Goal: Obtain resource: Obtain resource

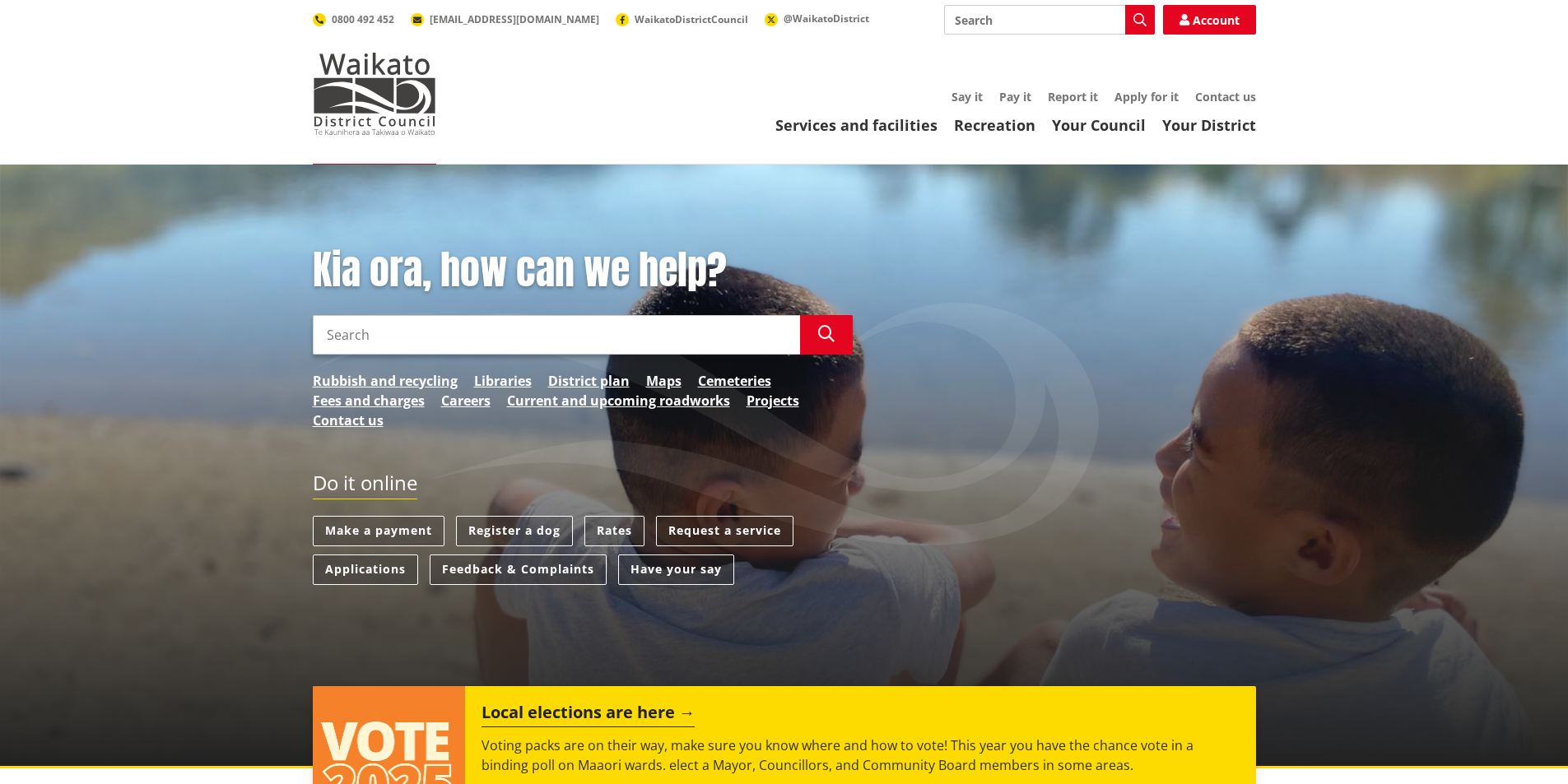
click at [343, 324] on input "Search" at bounding box center [556, 335] width 487 height 40
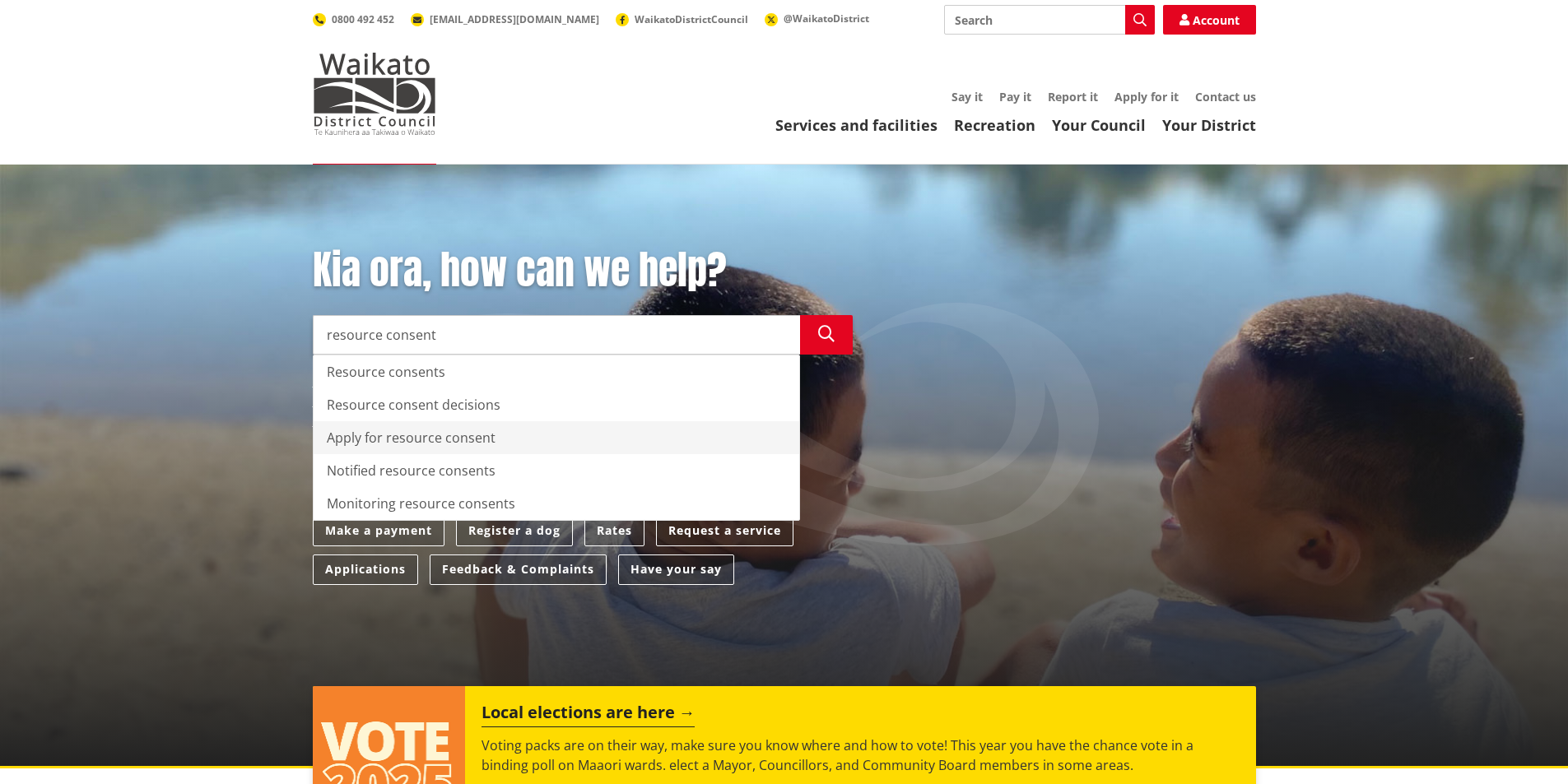
click at [350, 434] on div "Apply for resource consent" at bounding box center [556, 438] width 486 height 33
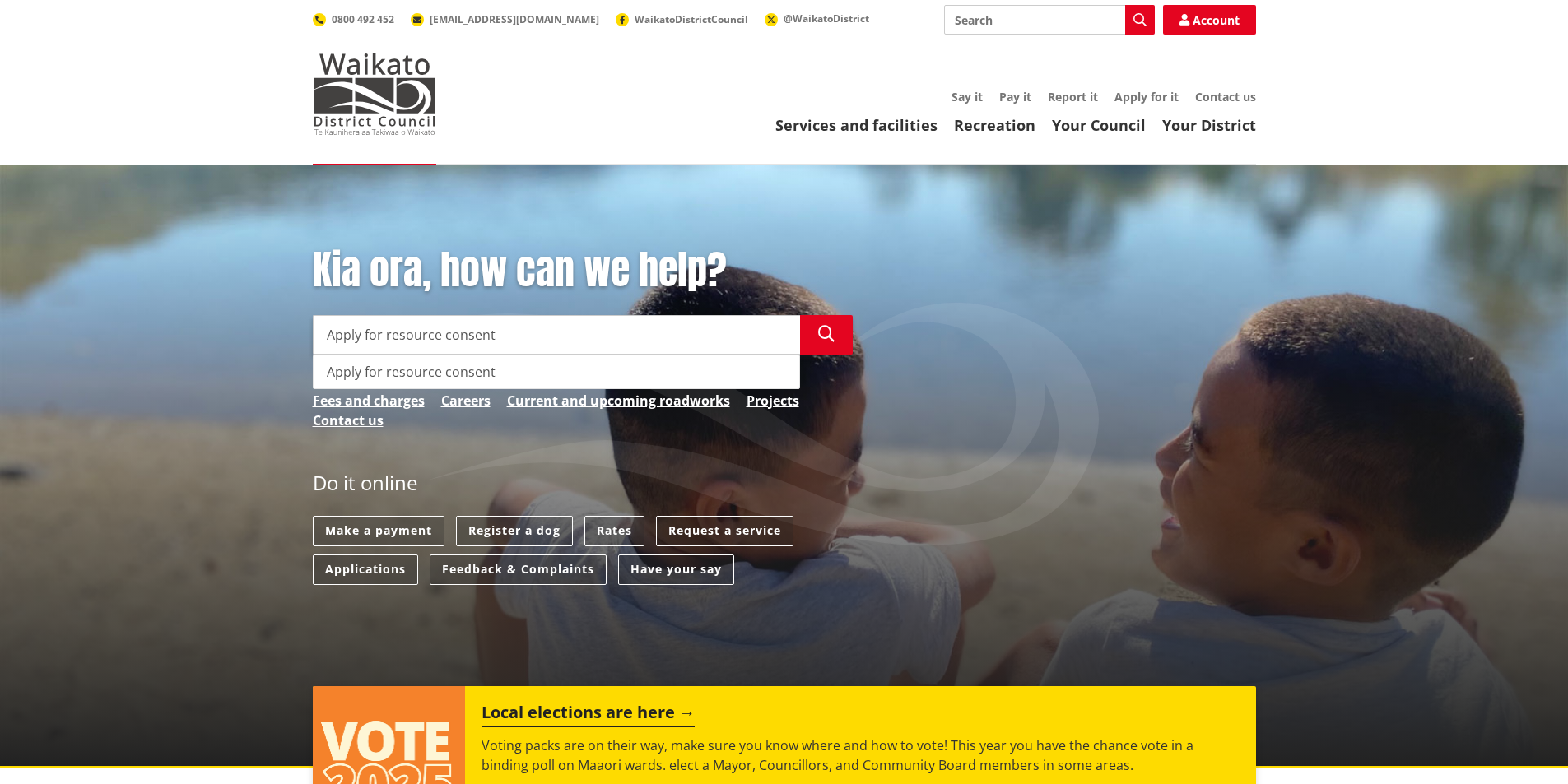
type input "Apply for resource consent"
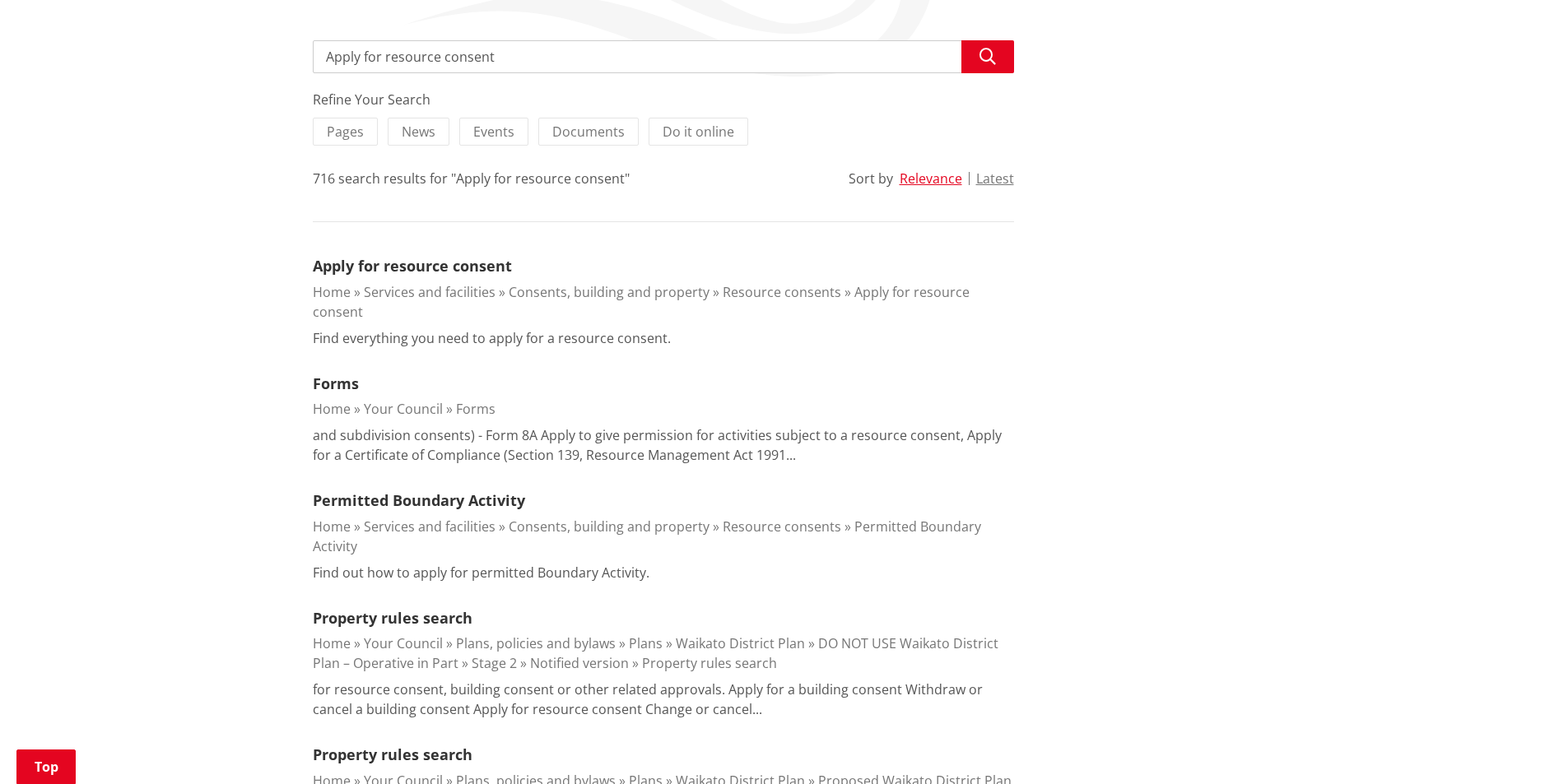
scroll to position [329, 0]
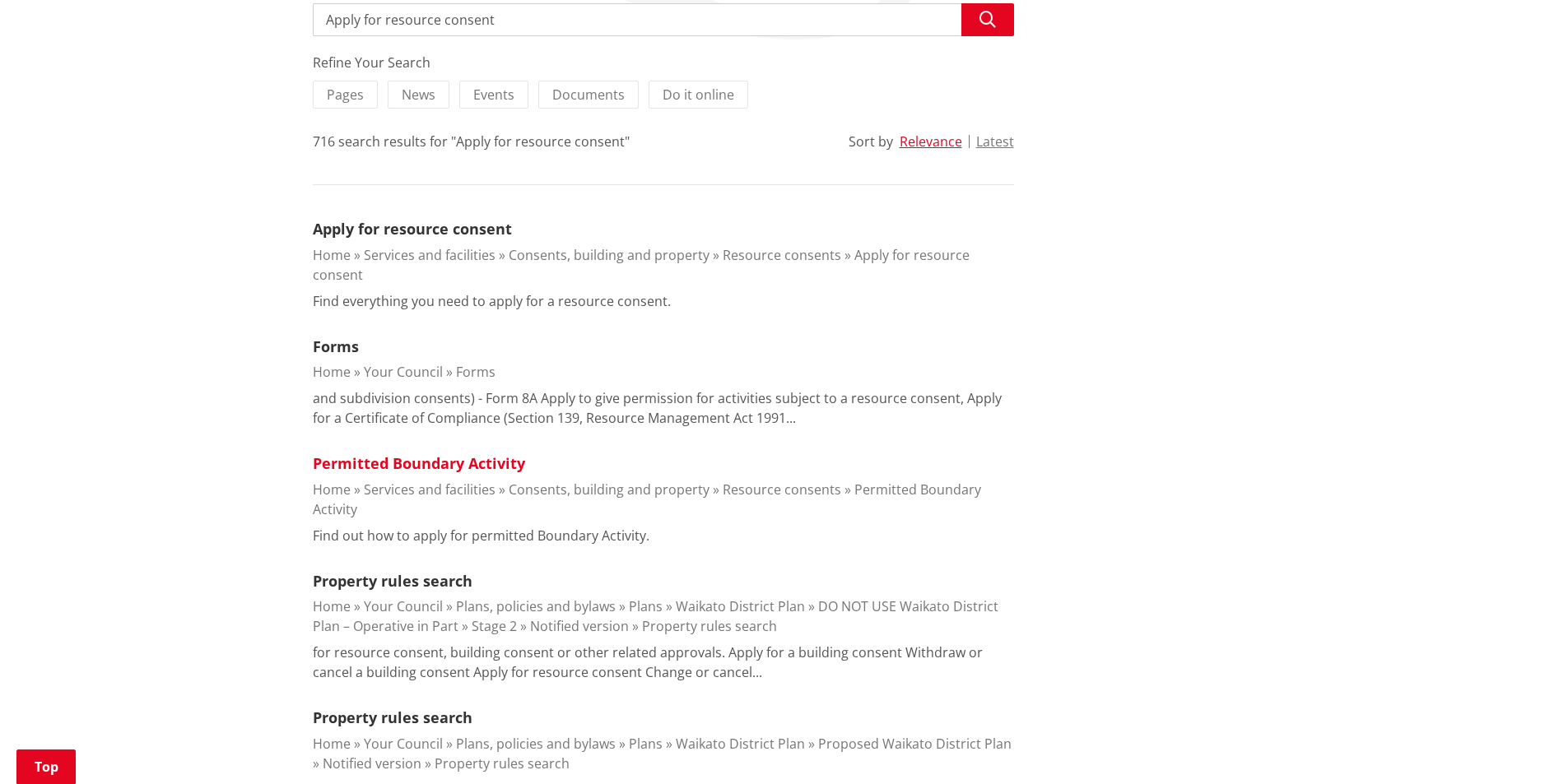
click at [425, 453] on link "Permitted Boundary Activity" at bounding box center [419, 463] width 213 height 20
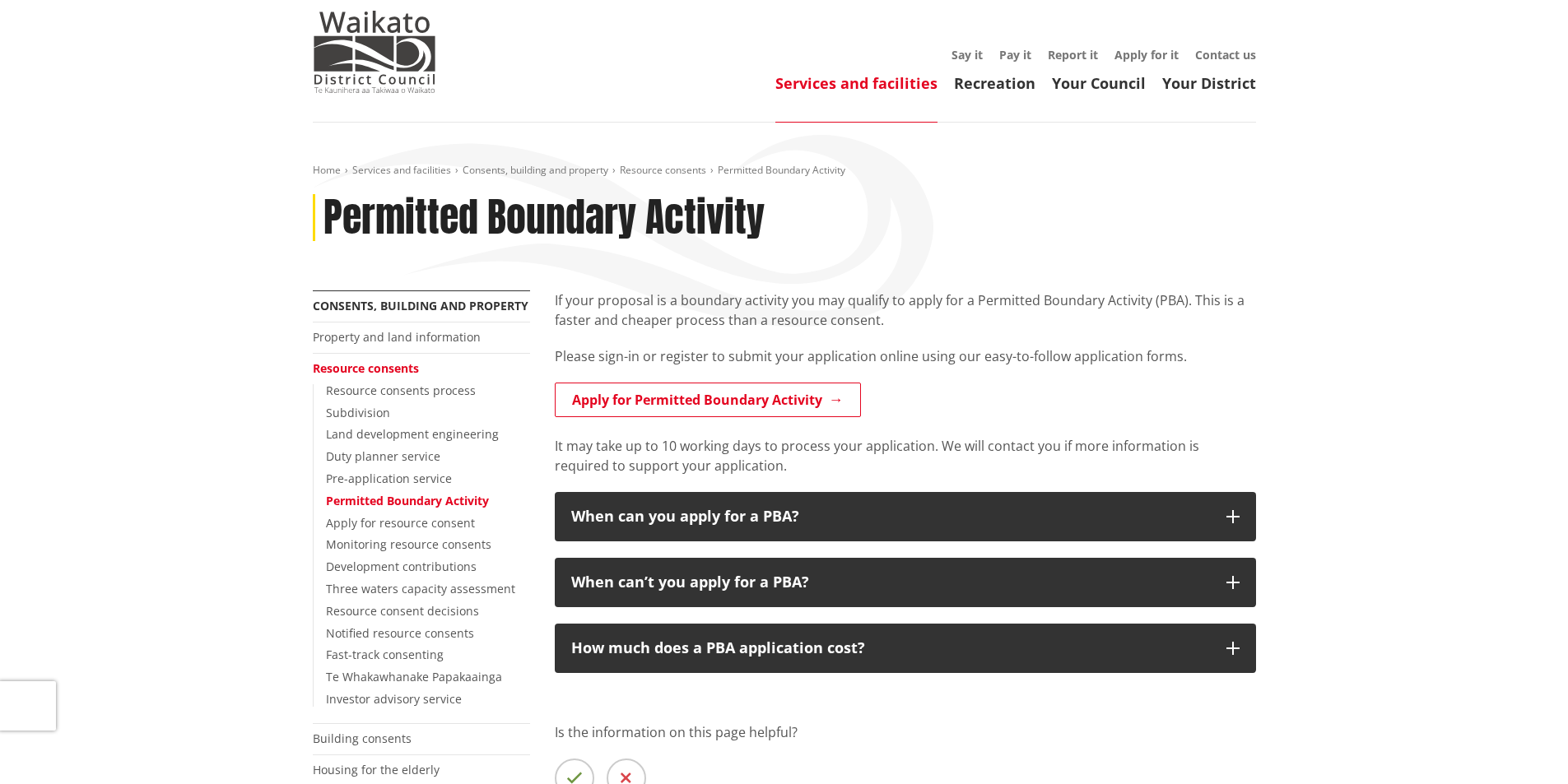
scroll to position [82, 0]
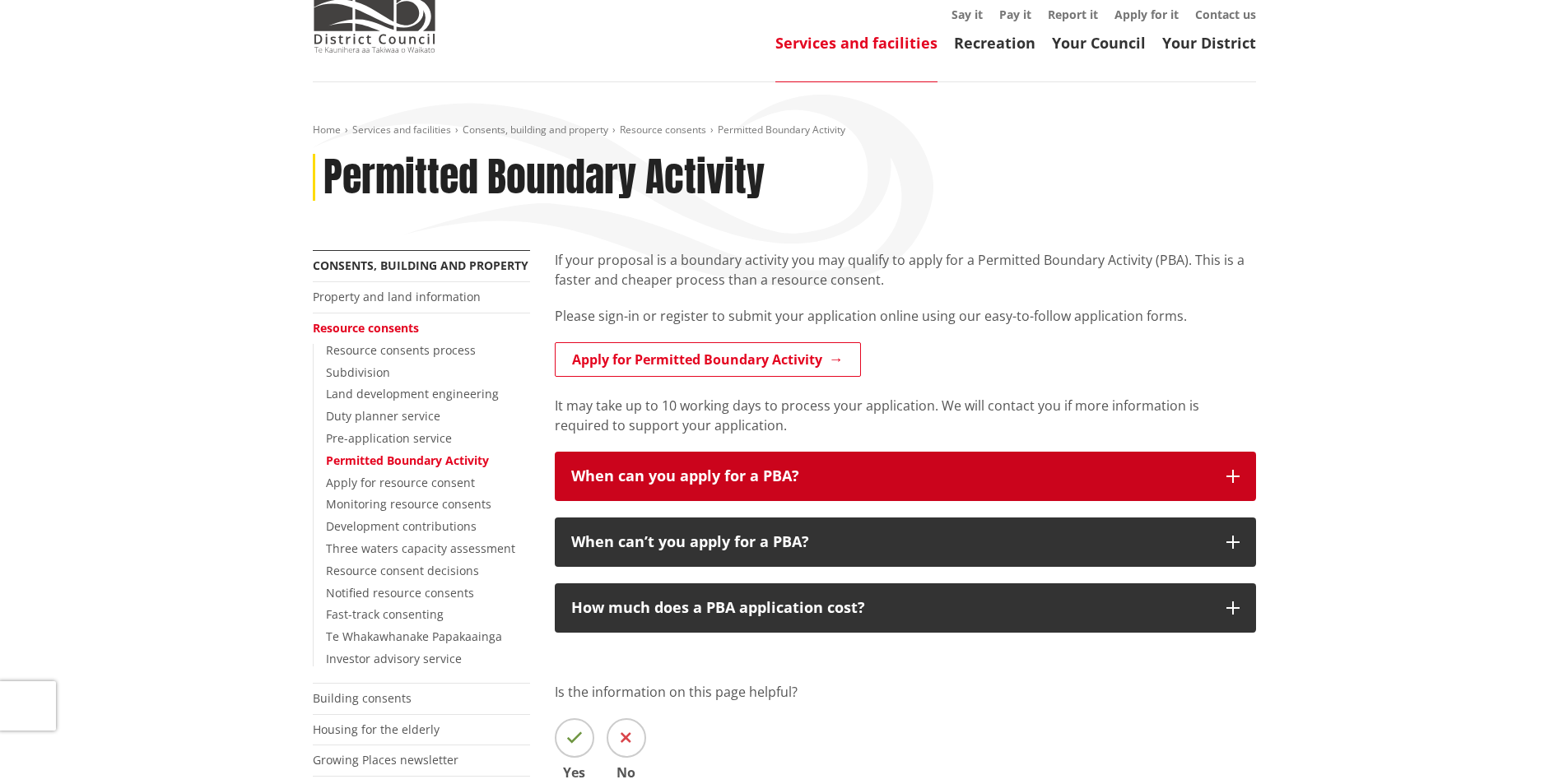
click at [858, 482] on div "When can you apply for a PBA?" at bounding box center [891, 477] width 638 height 16
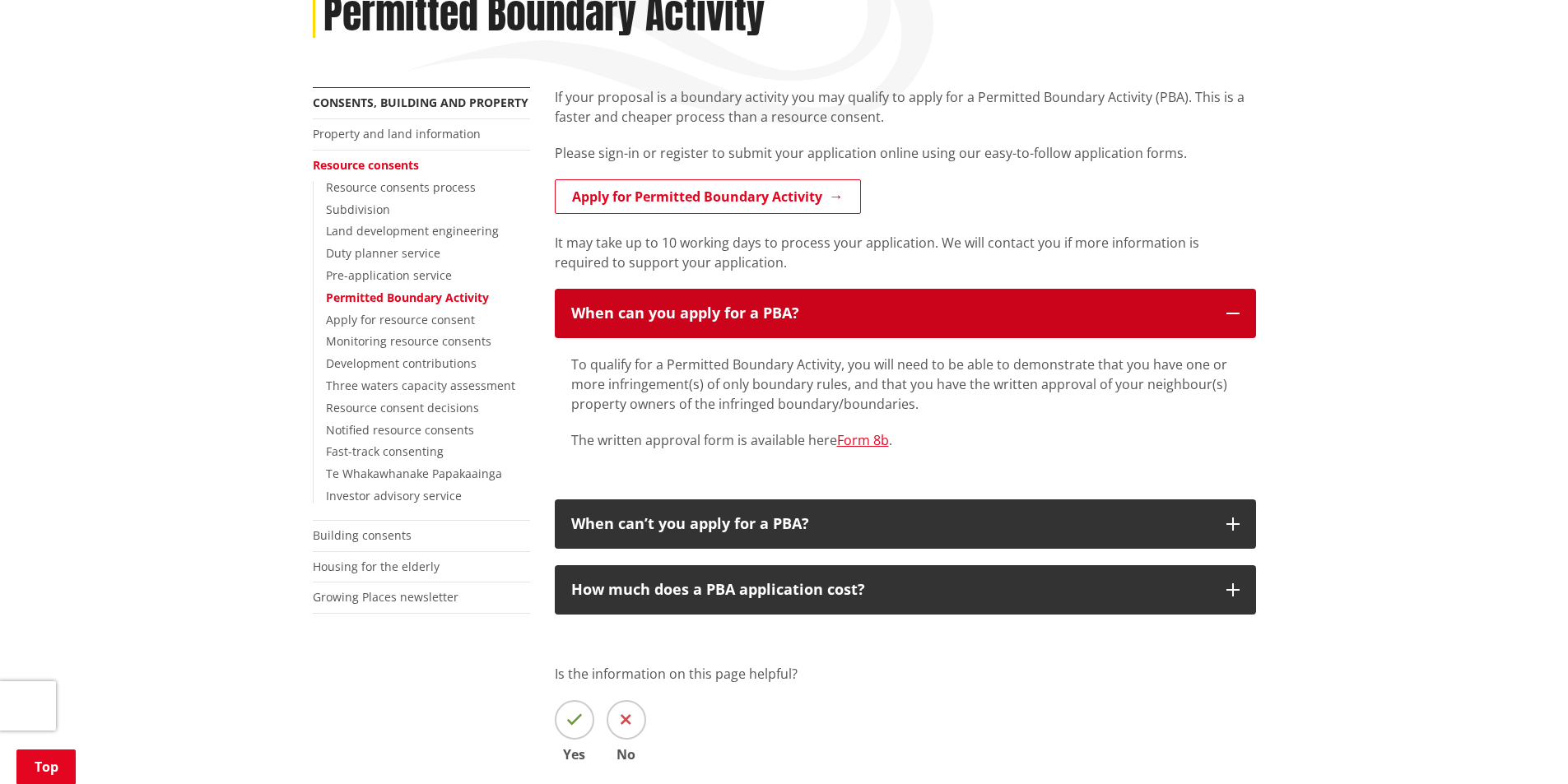
scroll to position [247, 0]
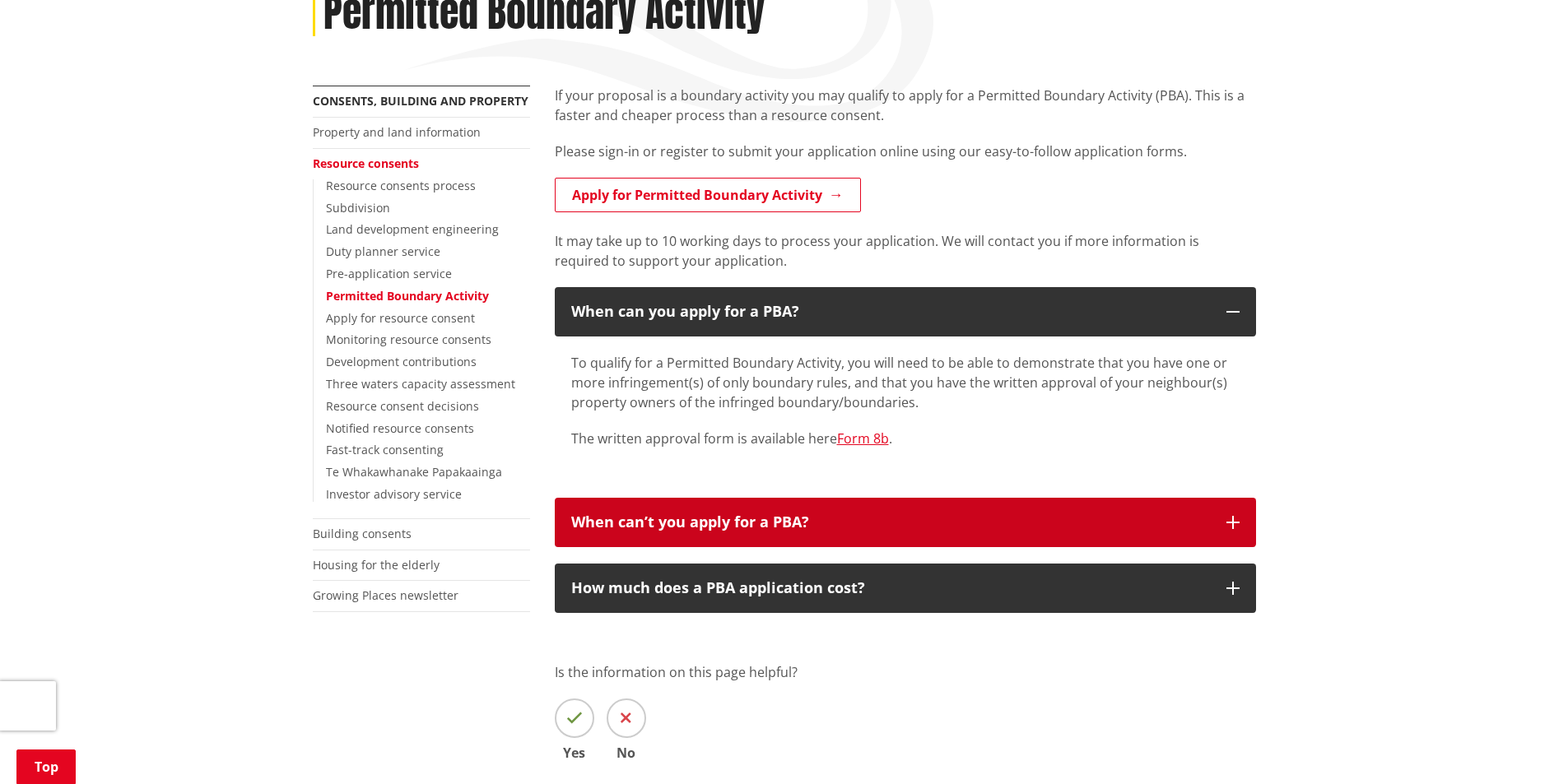
click at [1230, 527] on icon "button" at bounding box center [1233, 523] width 14 height 14
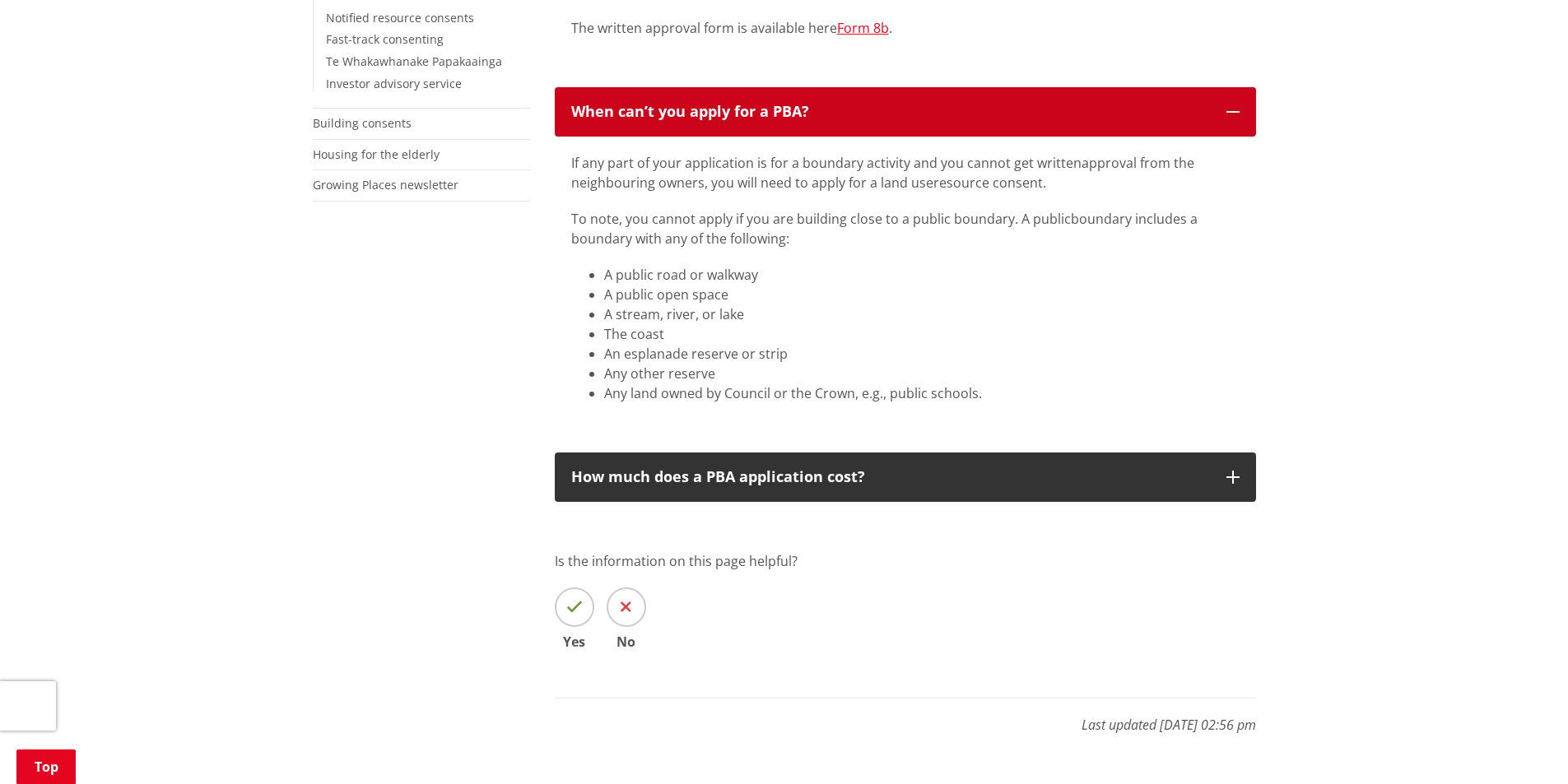
scroll to position [658, 0]
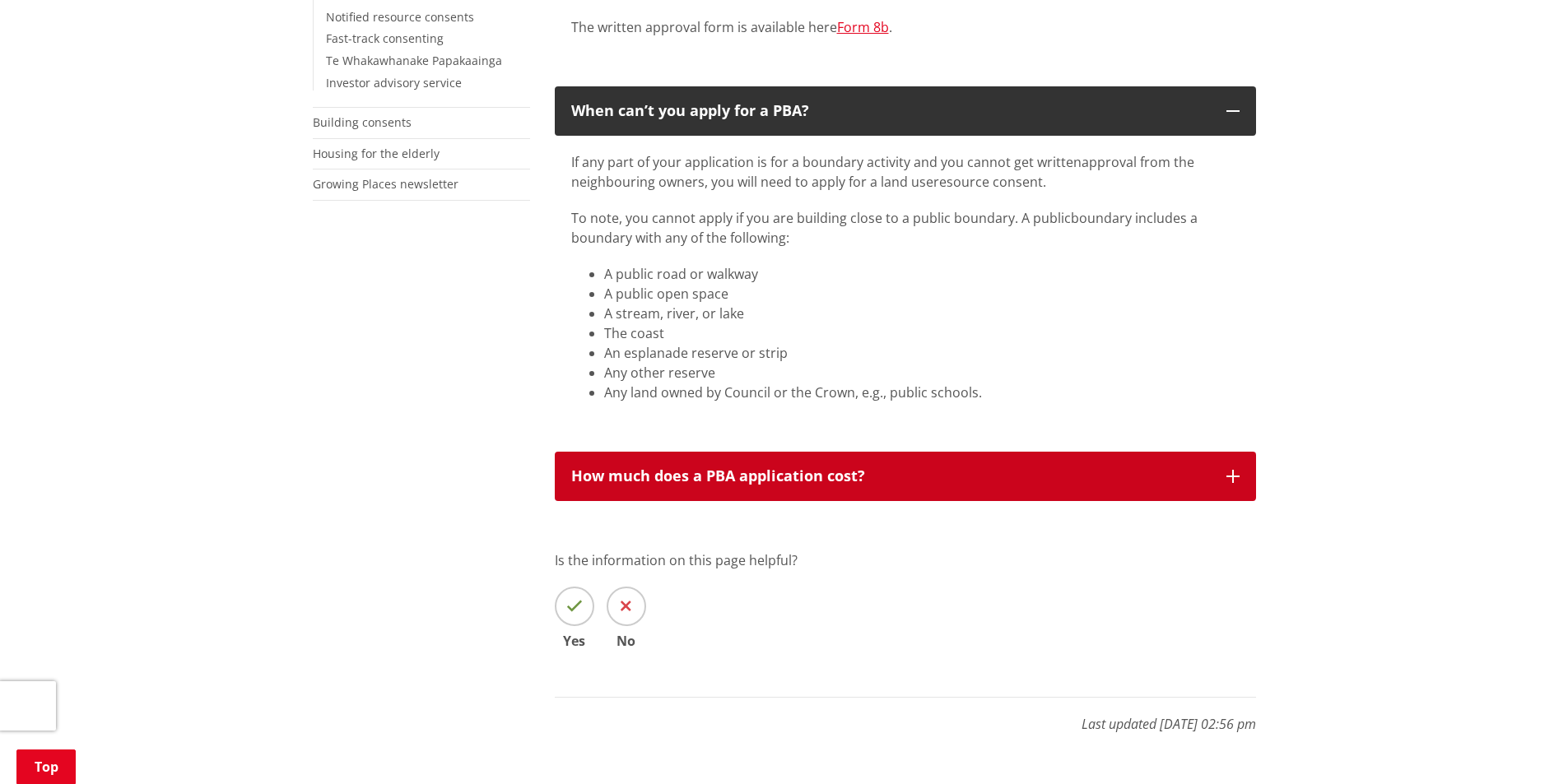
click at [1234, 472] on icon "button" at bounding box center [1233, 477] width 14 height 14
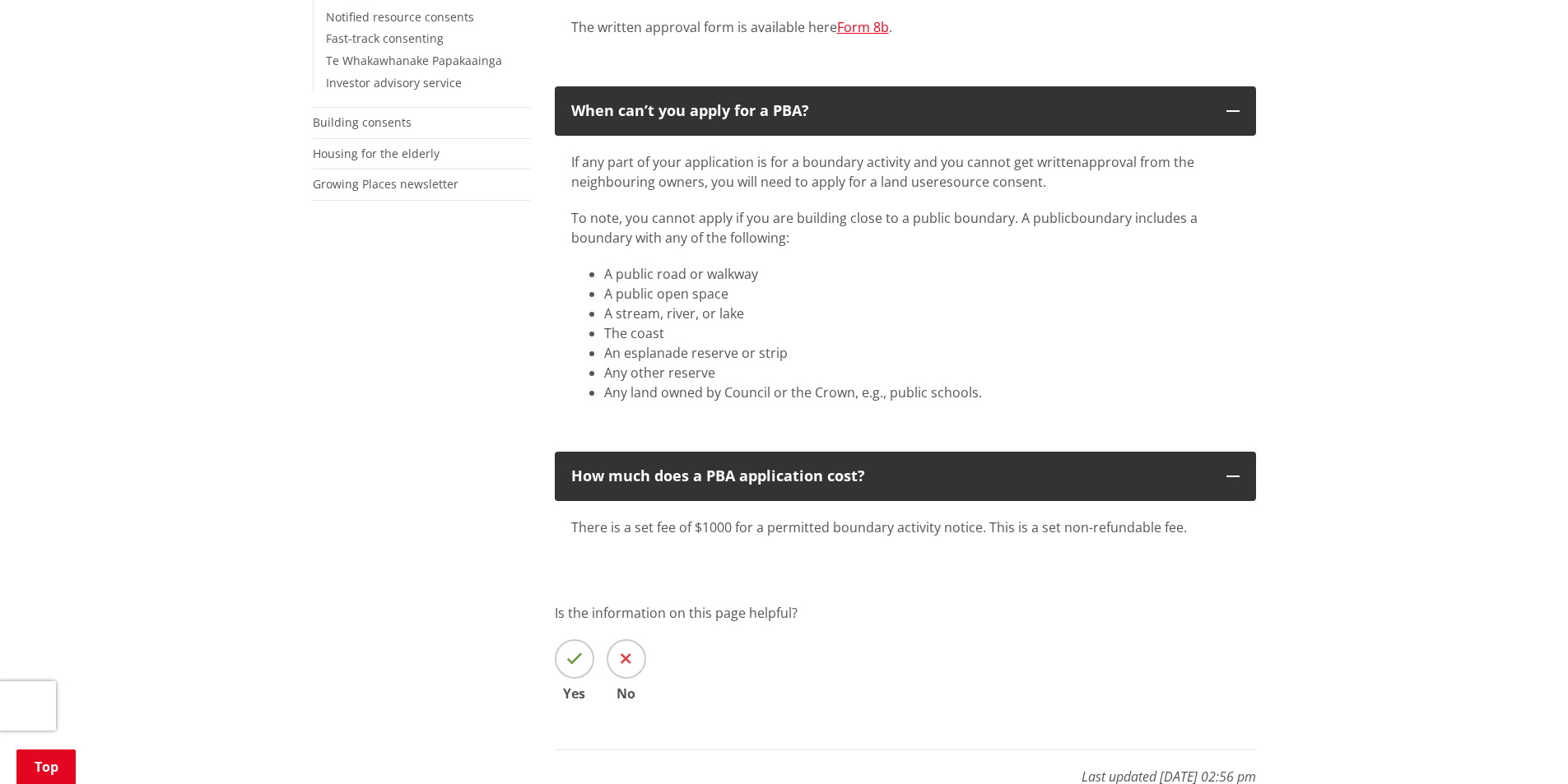
click at [974, 616] on p "Is the information on this page helpful?" at bounding box center [904, 613] width 701 height 20
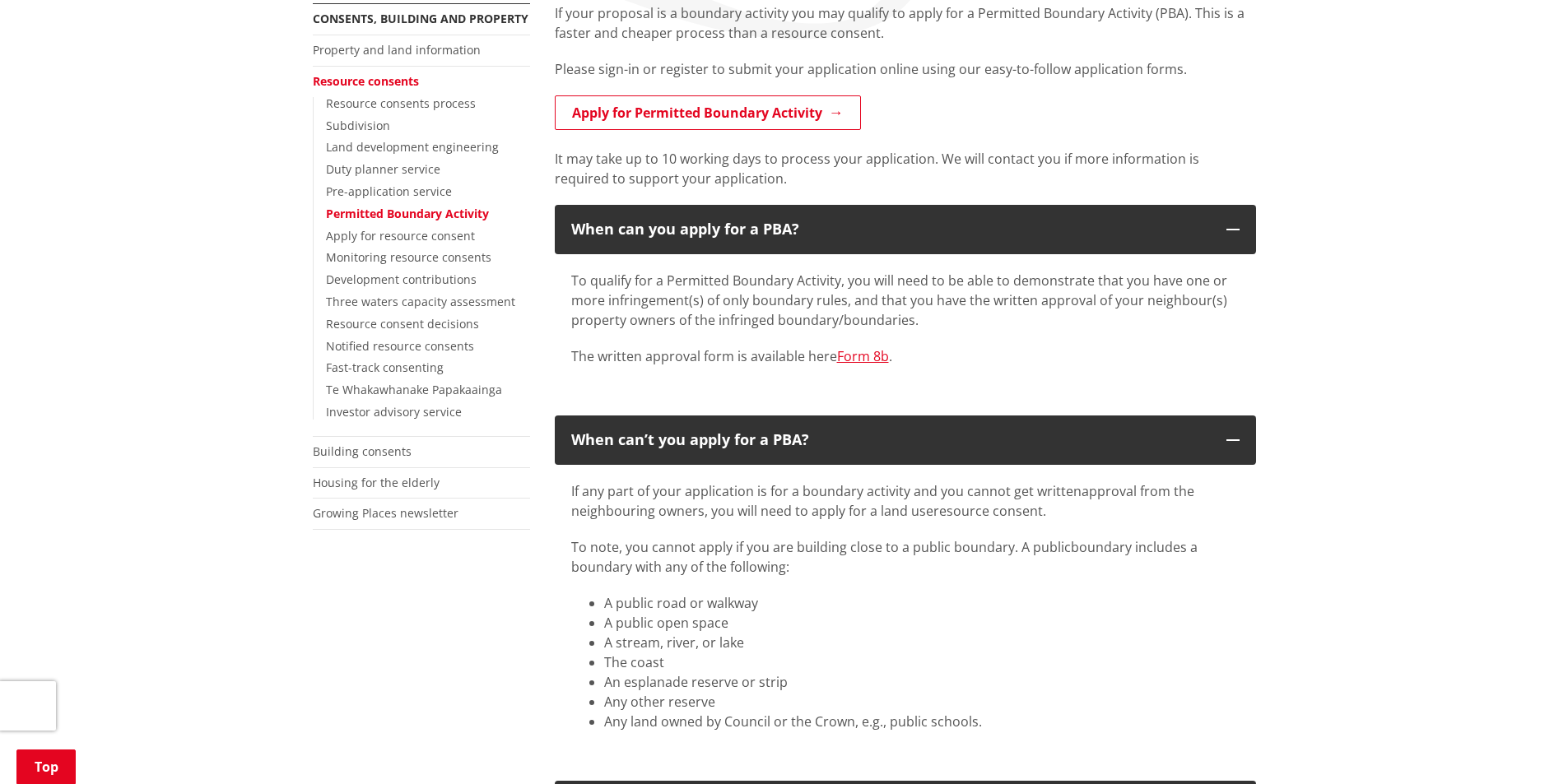
scroll to position [247, 0]
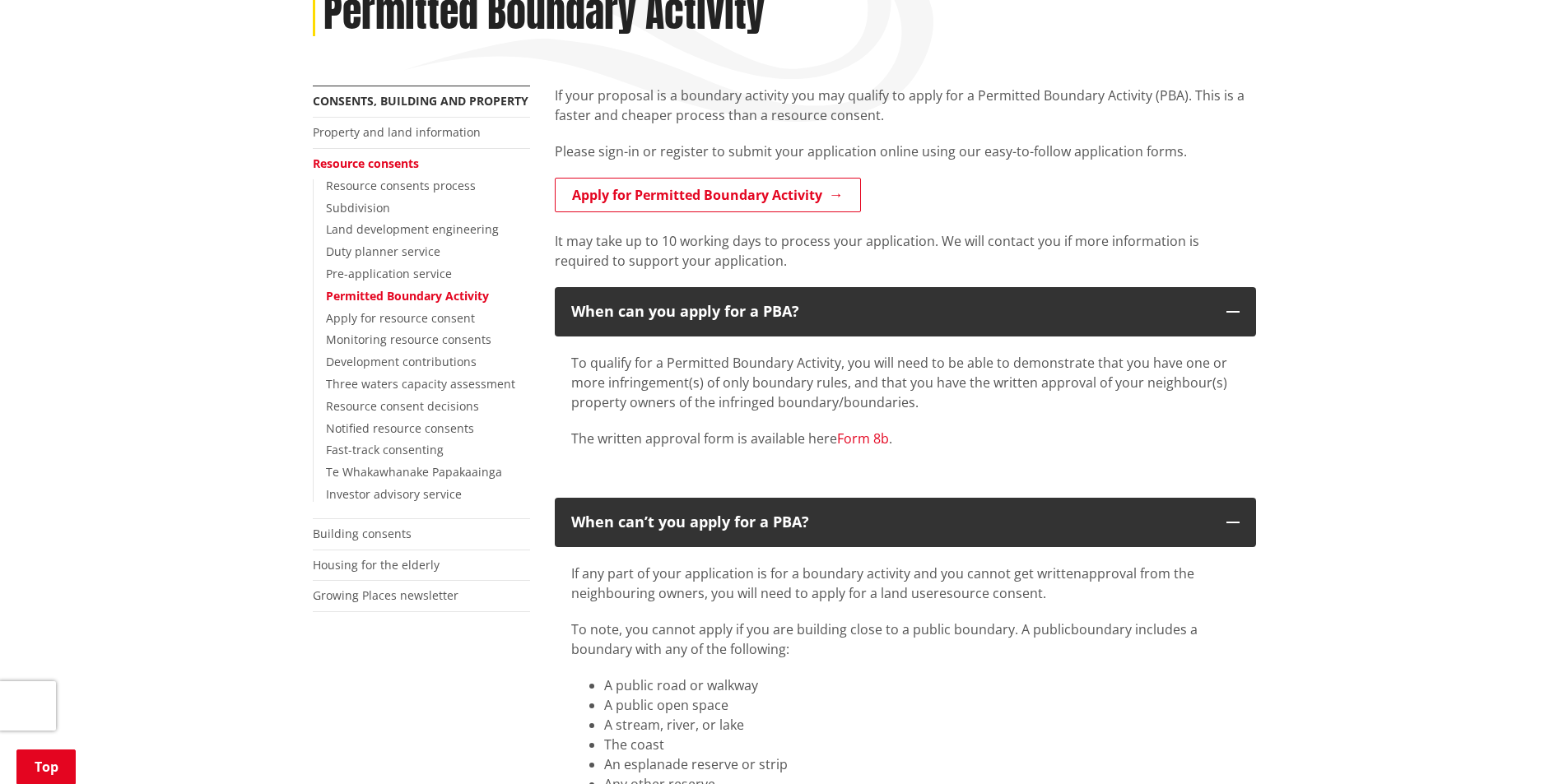
click at [855, 439] on link "Form 8b" at bounding box center [862, 439] width 52 height 18
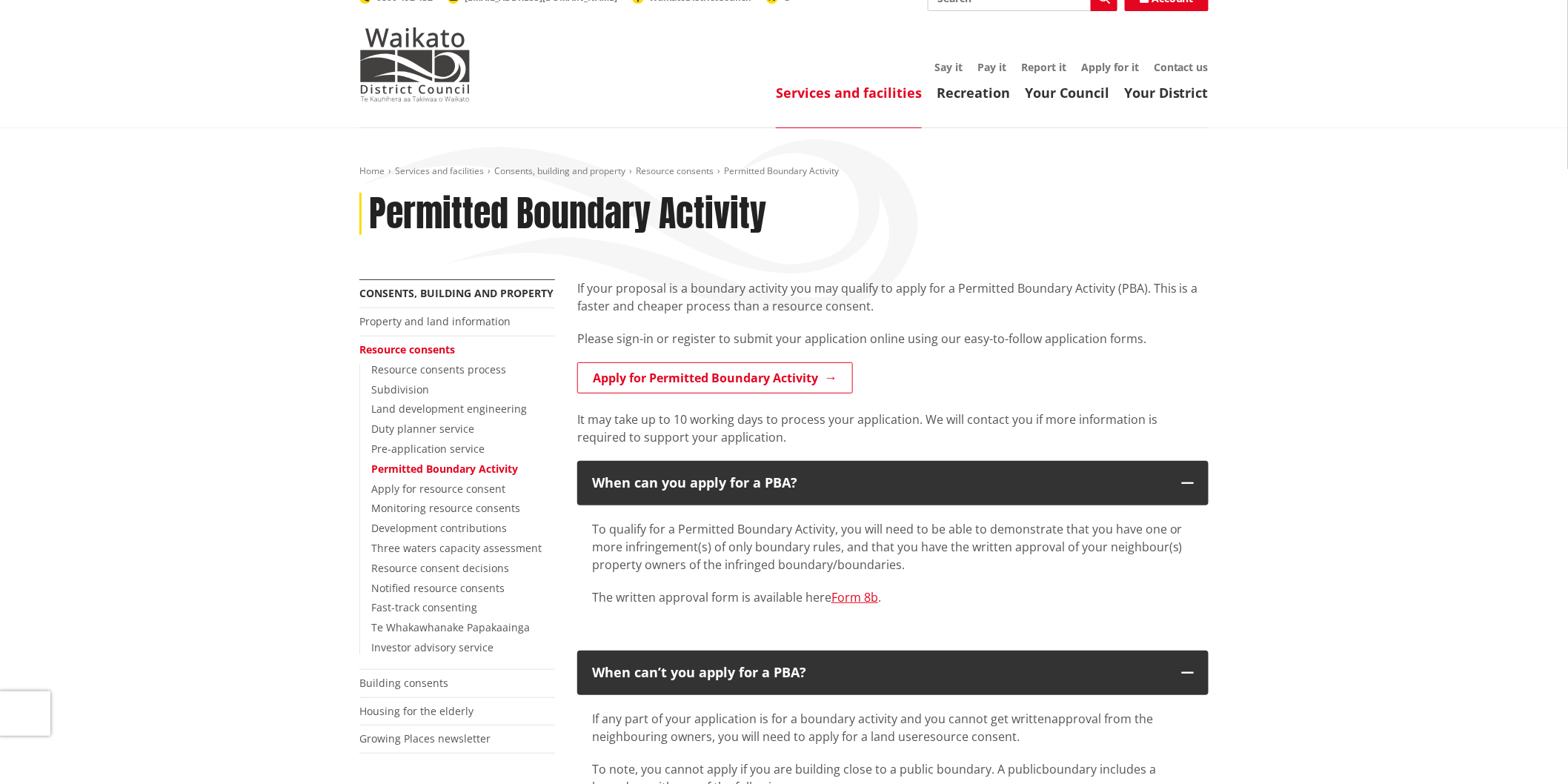
scroll to position [0, 0]
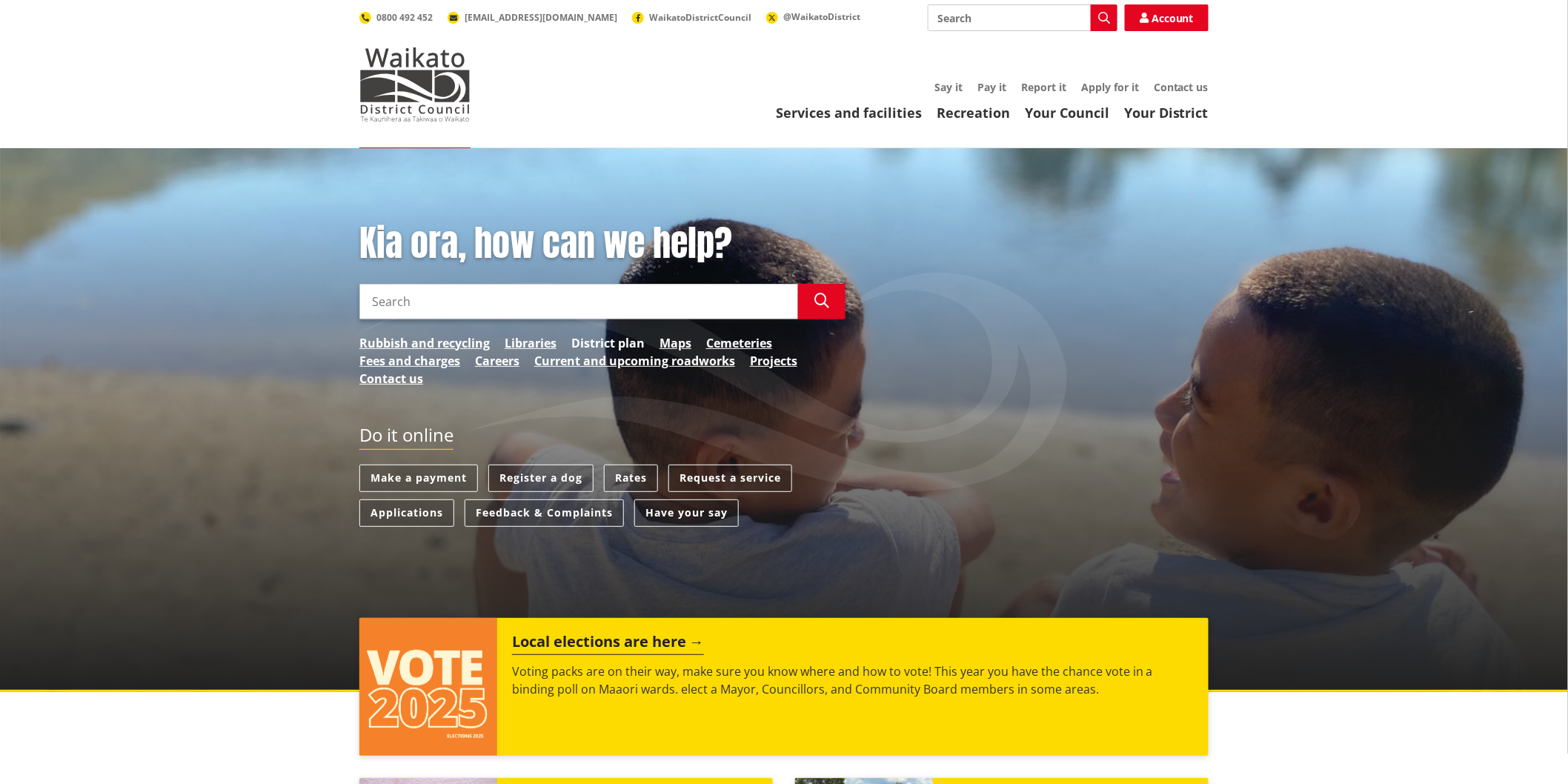
click at [606, 342] on link "District plan" at bounding box center [608, 343] width 73 height 18
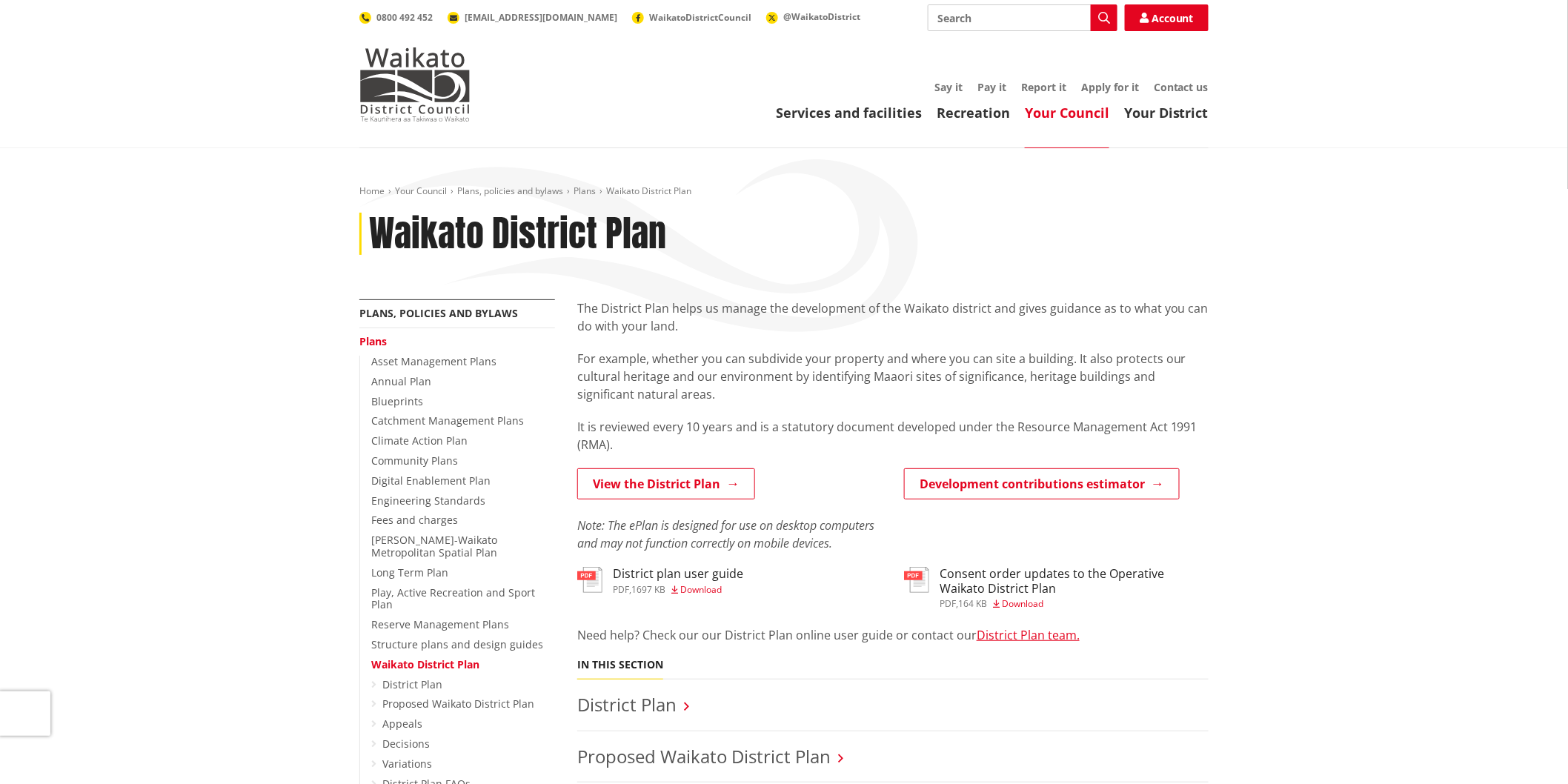
click at [699, 589] on span "Download" at bounding box center [700, 589] width 42 height 12
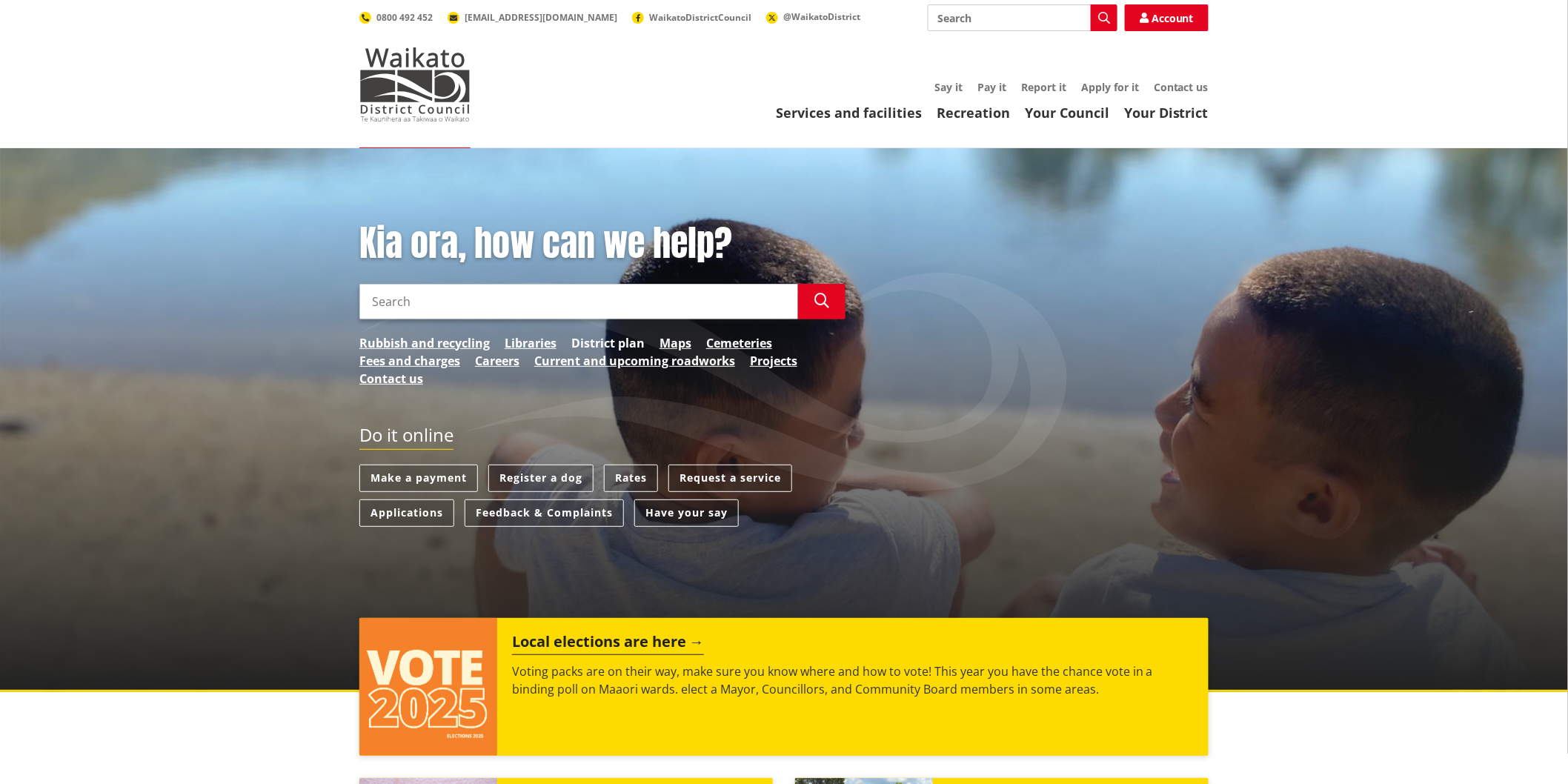
click at [595, 341] on link "District plan" at bounding box center [608, 343] width 73 height 18
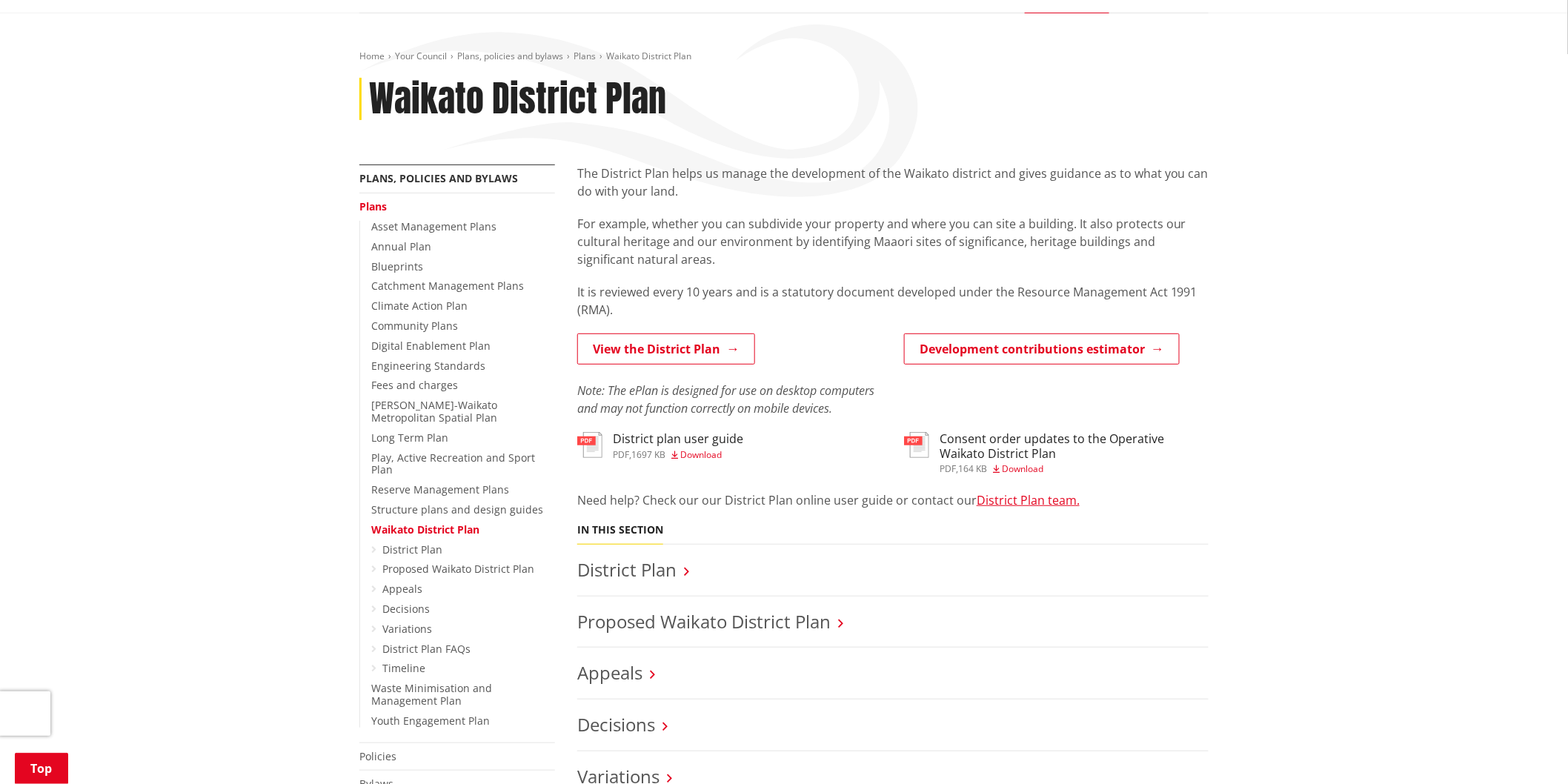
scroll to position [164, 0]
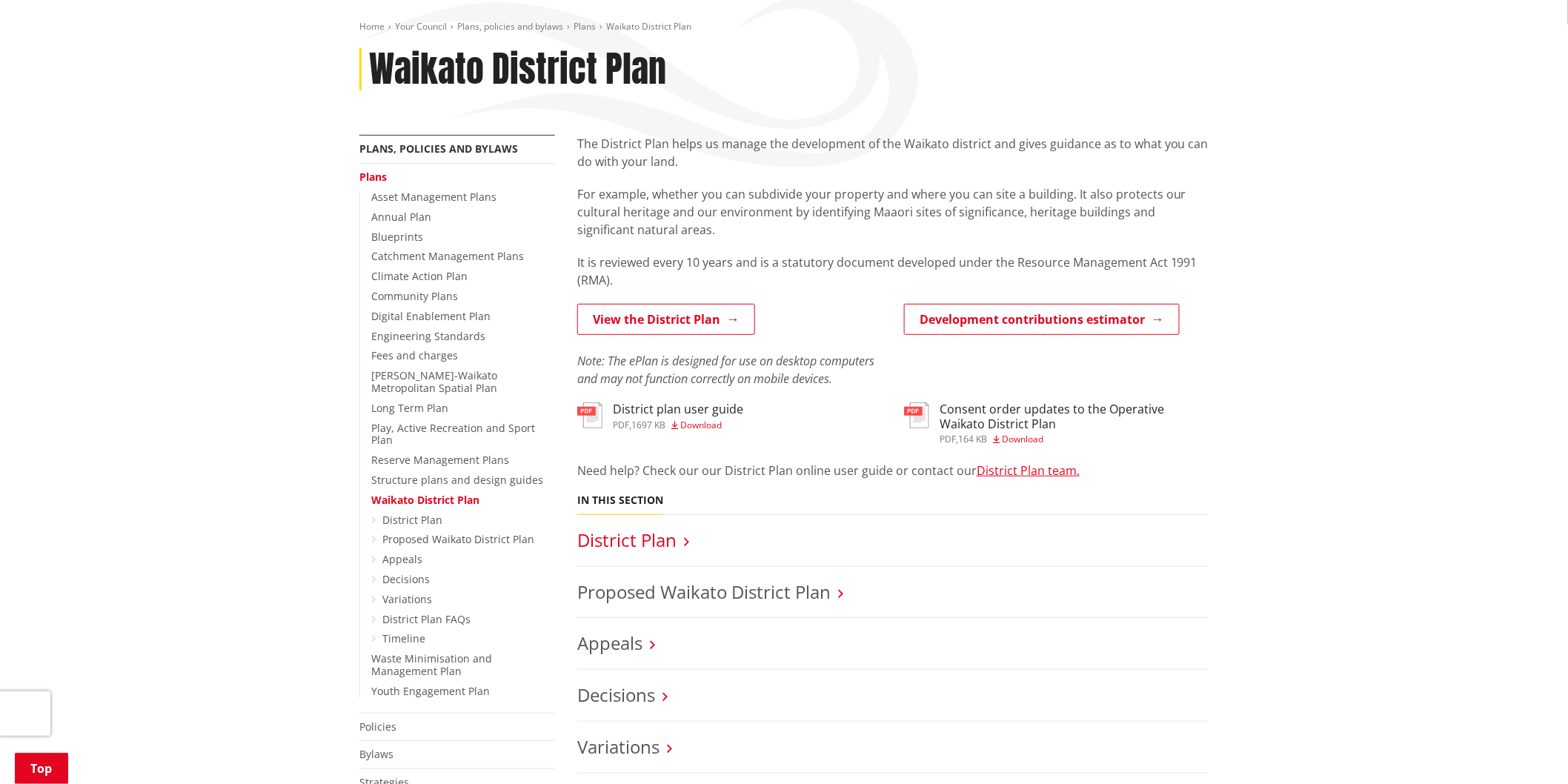
click at [620, 541] on link "District Plan" at bounding box center [627, 540] width 99 height 24
